Goal: Task Accomplishment & Management: Manage account settings

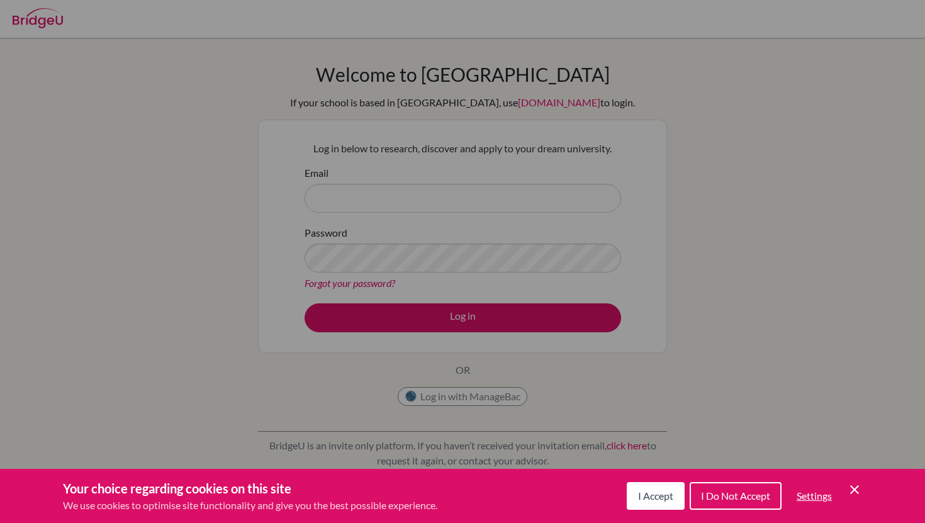
click at [650, 493] on span "I Accept" at bounding box center [655, 495] width 35 height 12
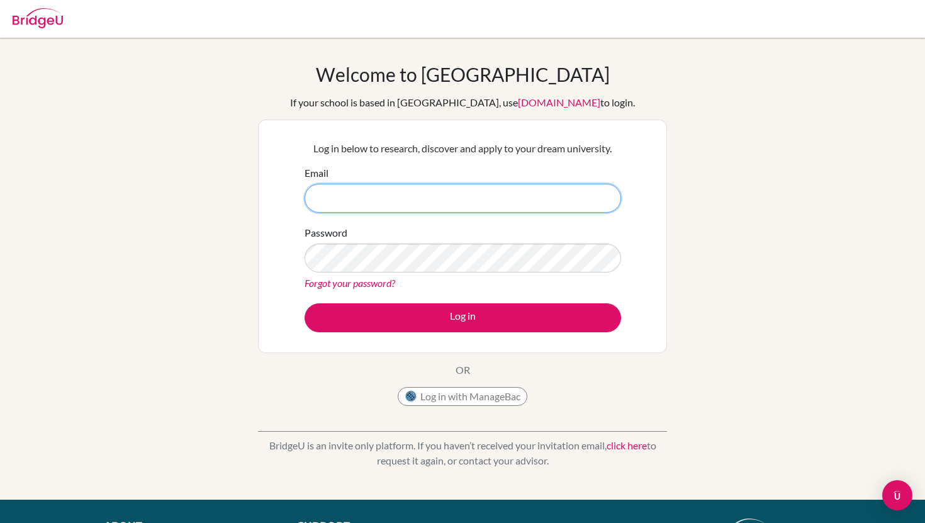
click at [344, 202] on input "Email" at bounding box center [463, 198] width 316 height 29
type input "[EMAIL_ADDRESS][DOMAIN_NAME]"
click at [425, 391] on button "Log in with ManageBac" at bounding box center [463, 396] width 130 height 19
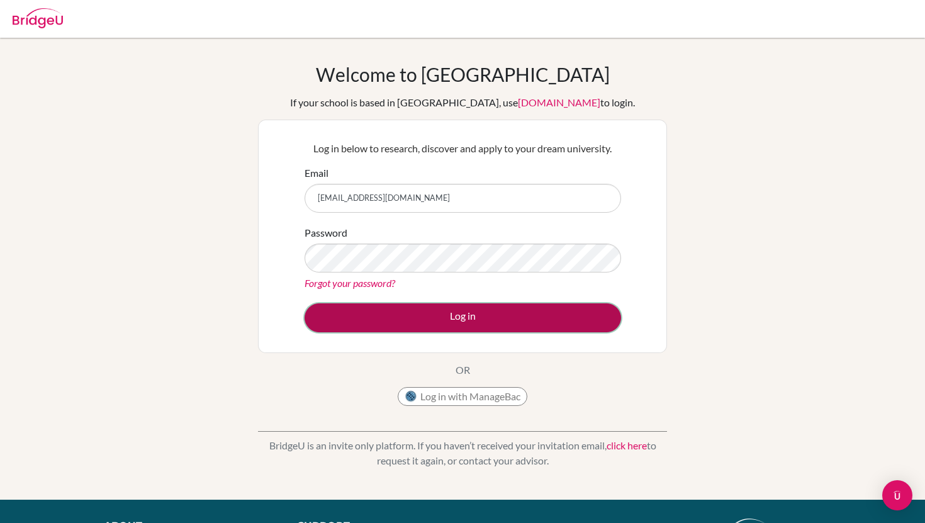
click at [361, 304] on button "Log in" at bounding box center [463, 317] width 316 height 29
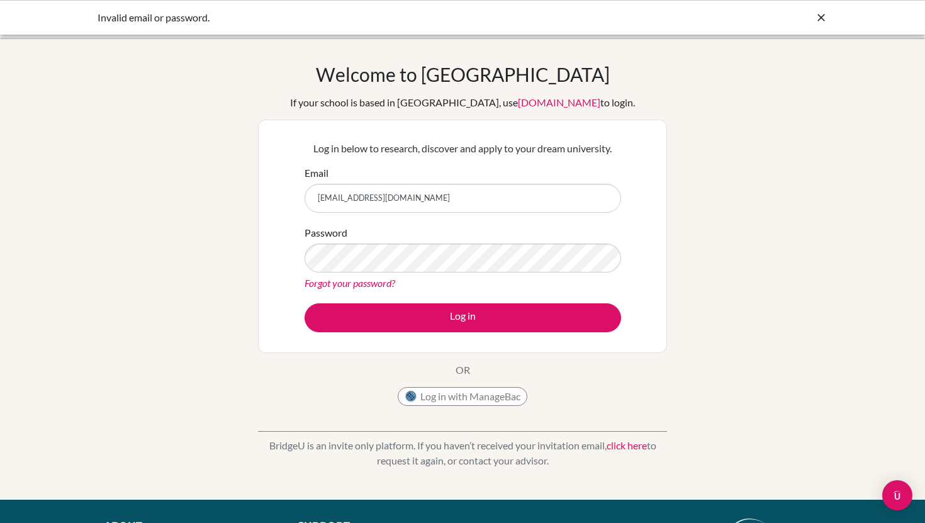
click at [342, 282] on link "Forgot your password?" at bounding box center [350, 283] width 91 height 12
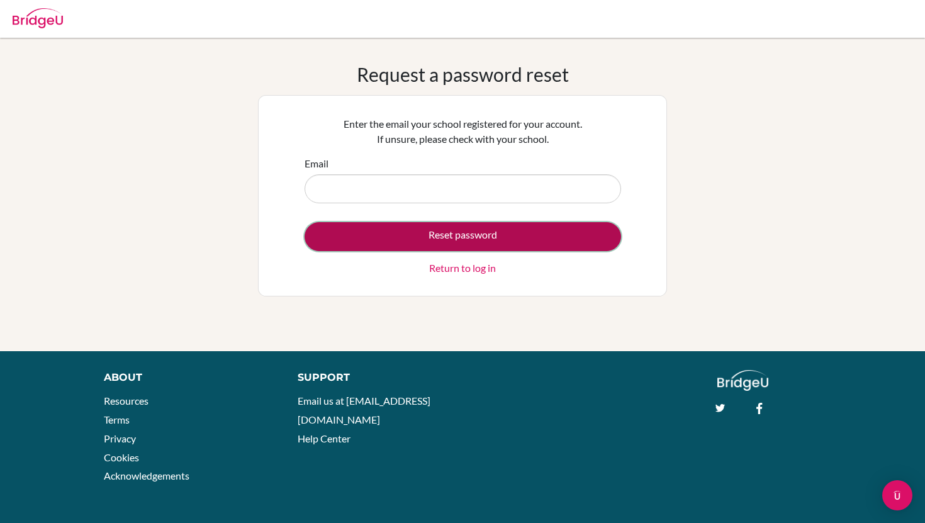
click at [464, 237] on button "Reset password" at bounding box center [463, 236] width 316 height 29
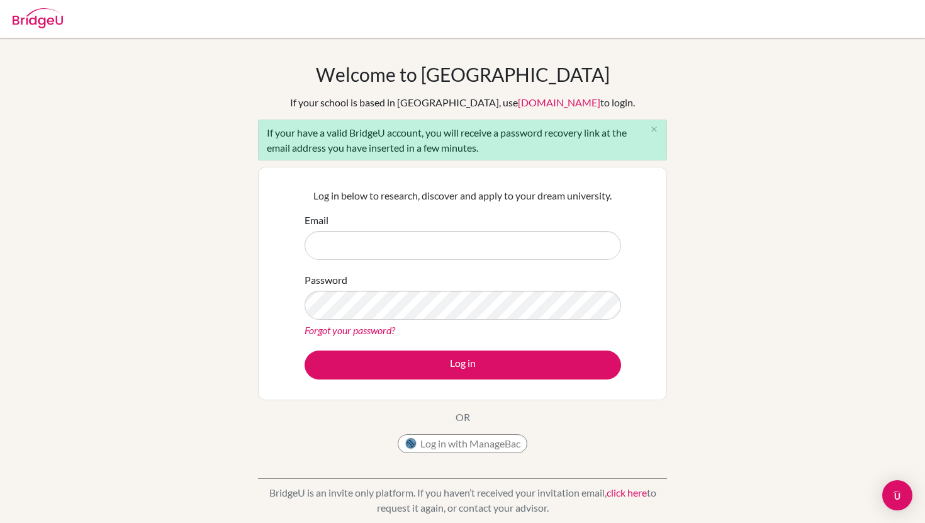
click at [362, 327] on link "Forgot your password?" at bounding box center [350, 330] width 91 height 12
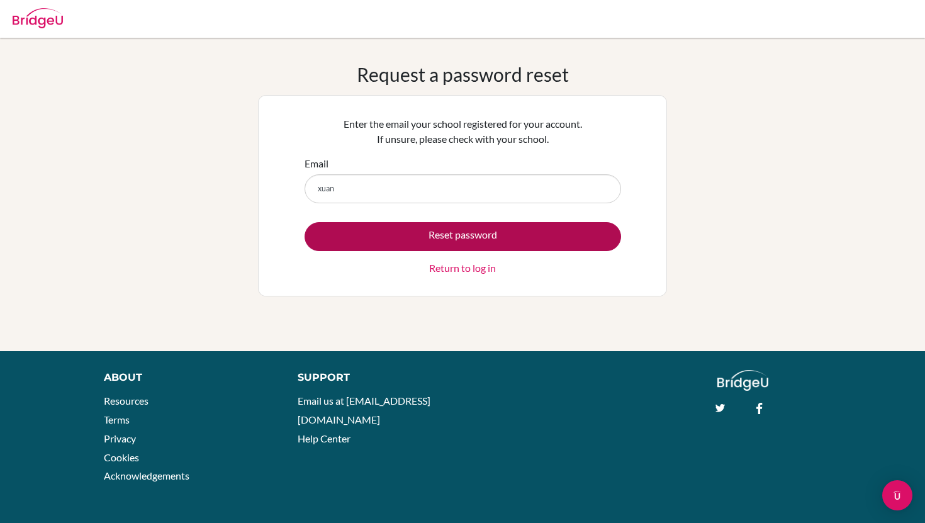
type input "[EMAIL_ADDRESS][DOMAIN_NAME]"
click at [432, 234] on button "Reset password" at bounding box center [463, 236] width 316 height 29
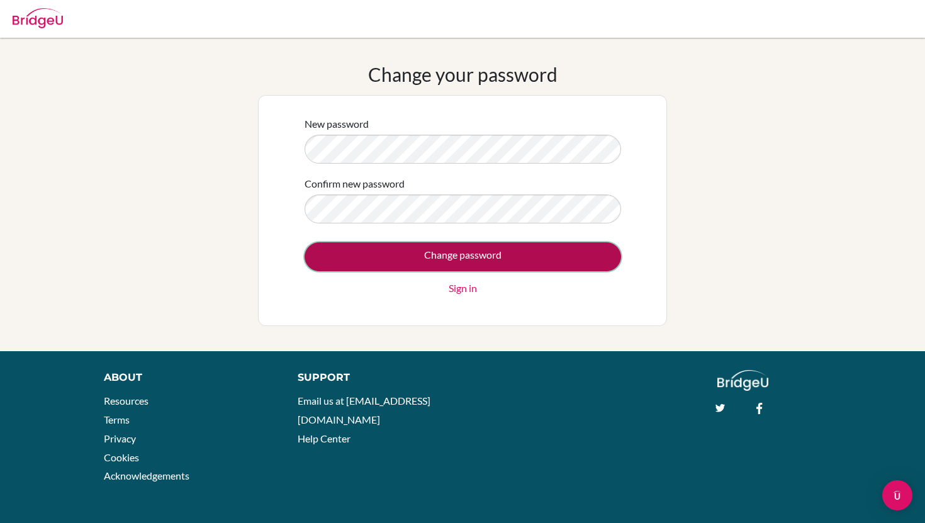
click at [376, 267] on input "Change password" at bounding box center [463, 256] width 316 height 29
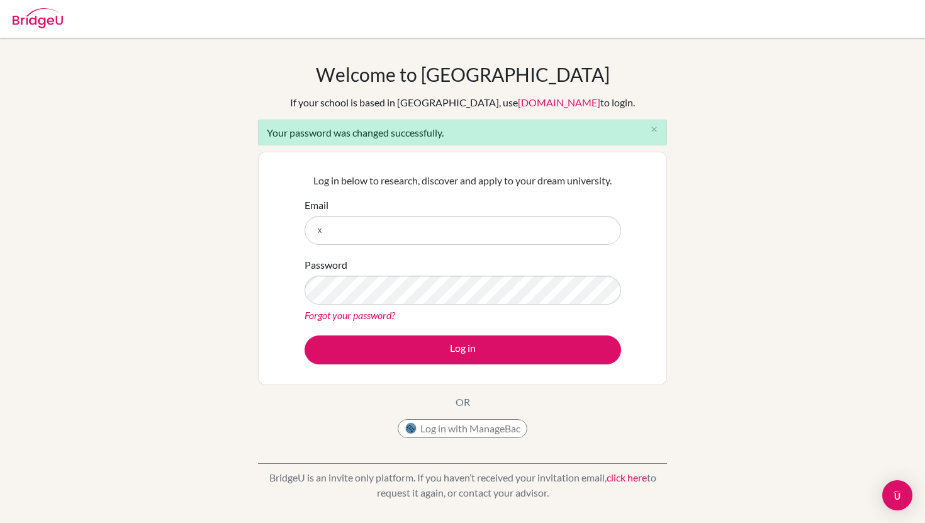
type input "xuan.qin@acsinternational.edu.sg"
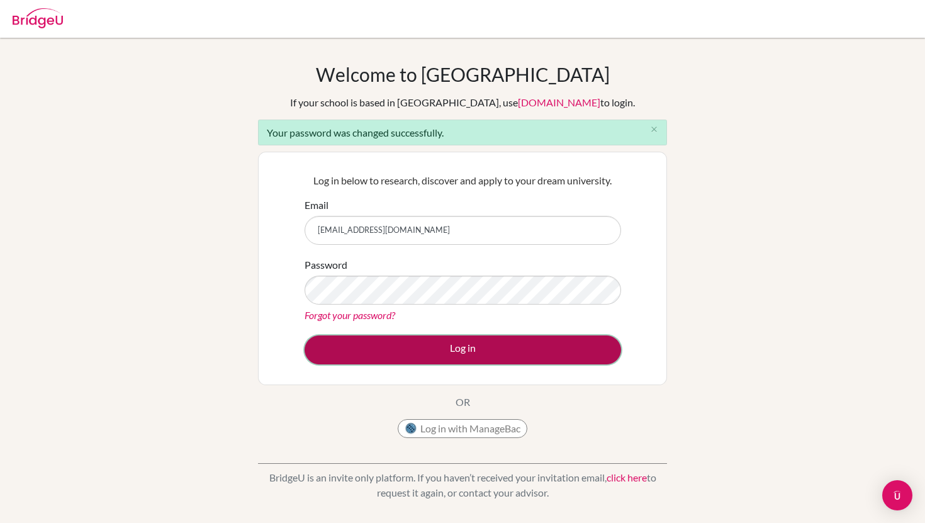
click at [355, 344] on button "Log in" at bounding box center [463, 349] width 316 height 29
